Goal: Information Seeking & Learning: Learn about a topic

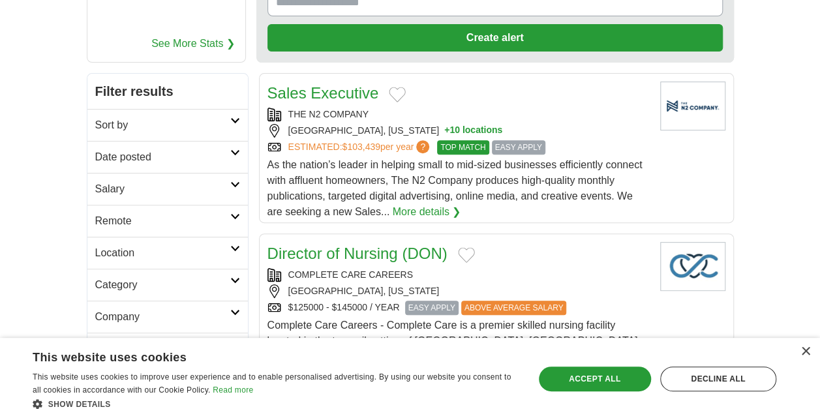
scroll to position [173, 0]
click at [805, 353] on div "×" at bounding box center [805, 352] width 10 height 10
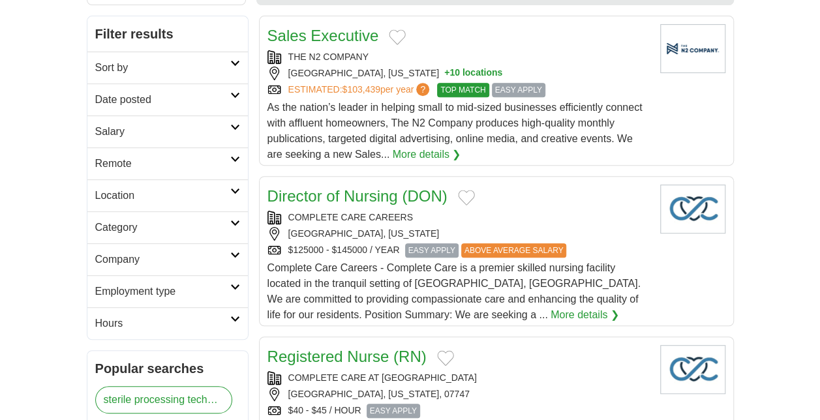
scroll to position [231, 0]
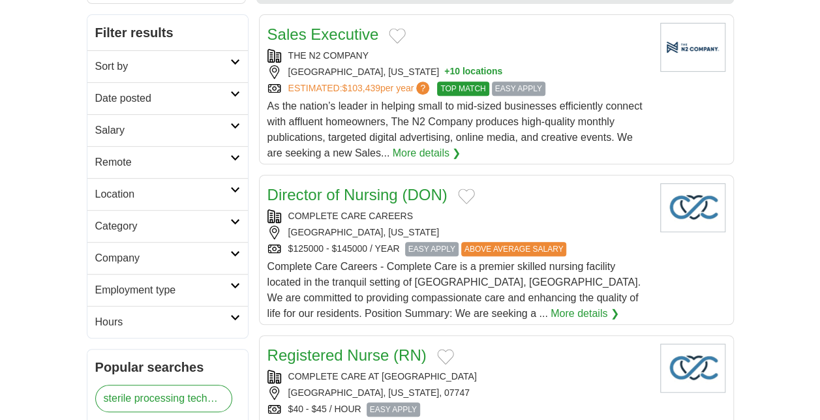
click at [237, 155] on icon at bounding box center [235, 158] width 10 height 7
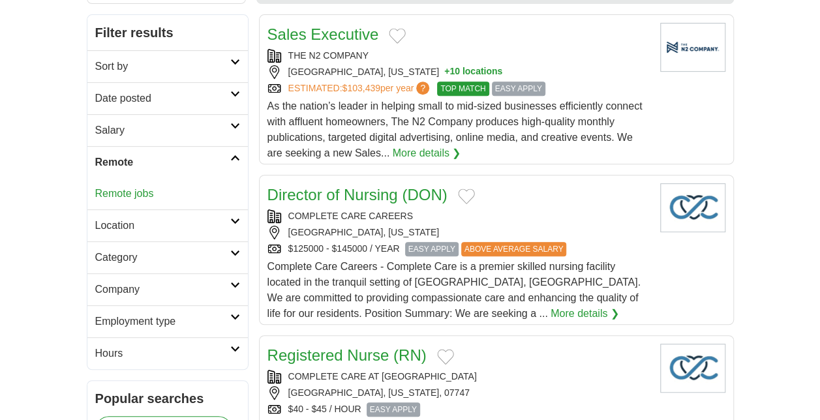
click at [149, 188] on link "Remote jobs" at bounding box center [124, 193] width 59 height 11
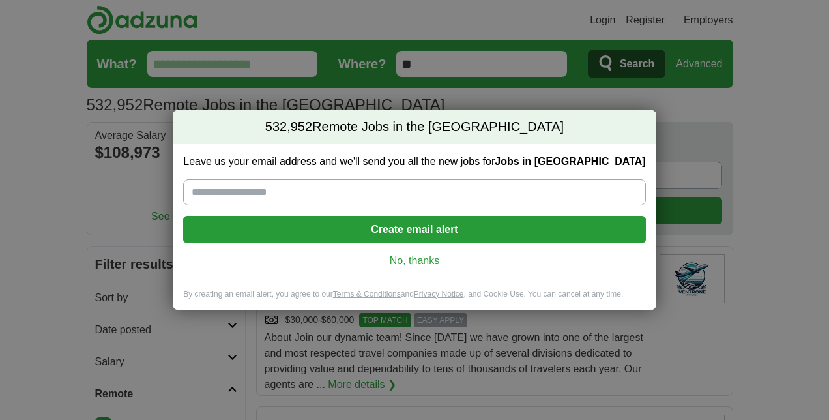
click at [413, 261] on link "No, thanks" at bounding box center [414, 261] width 441 height 14
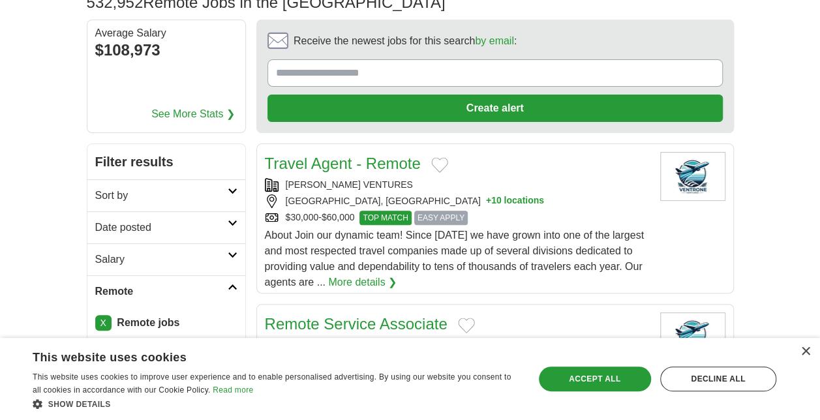
scroll to position [106, 0]
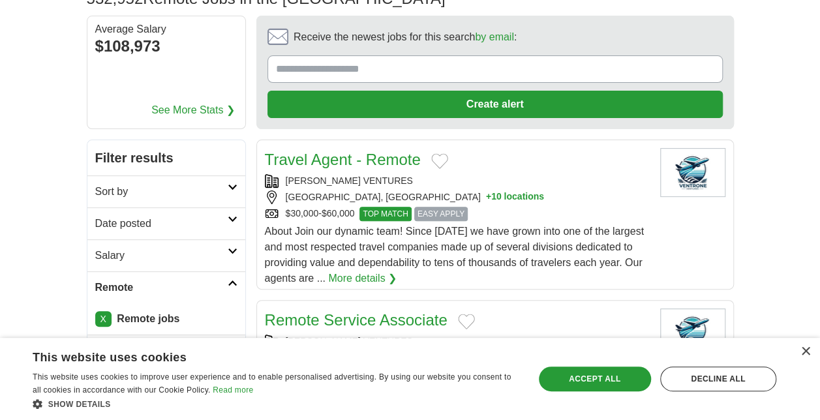
click at [374, 275] on link "More details ❯" at bounding box center [362, 279] width 68 height 16
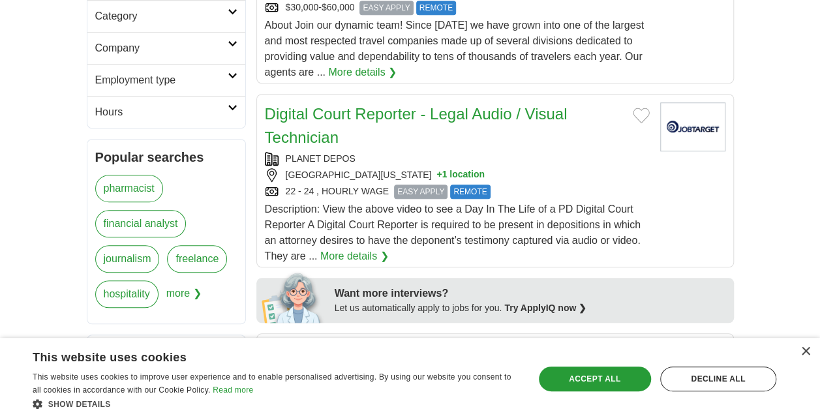
scroll to position [473, 0]
click at [803, 352] on div "×" at bounding box center [805, 352] width 10 height 10
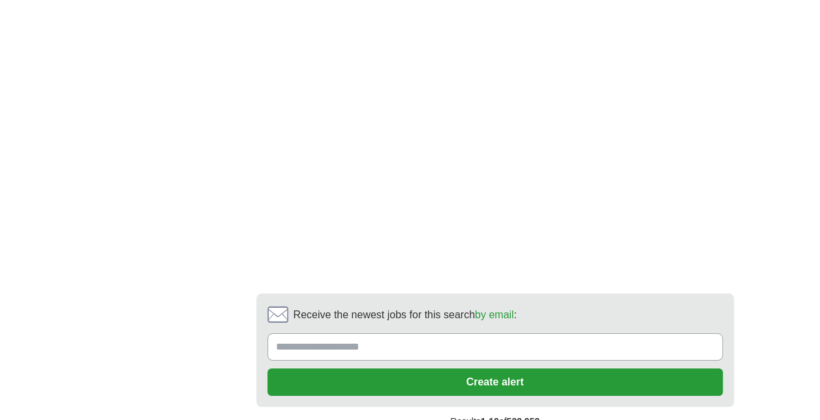
scroll to position [2353, 0]
